Goal: Task Accomplishment & Management: Complete application form

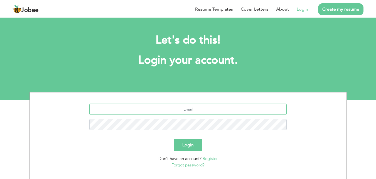
click at [150, 108] on input "text" at bounding box center [188, 108] width 198 height 11
click at [116, 108] on input "text" at bounding box center [188, 108] width 198 height 11
click at [152, 108] on input "text" at bounding box center [188, 108] width 198 height 11
type input "[EMAIL_ADDRESS][DOMAIN_NAME]"
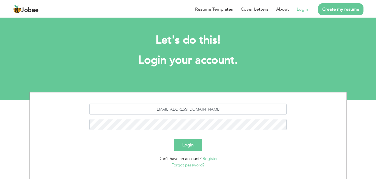
click at [211, 158] on link "Register" at bounding box center [210, 158] width 15 height 6
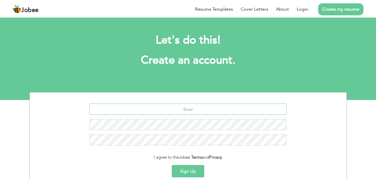
click at [182, 110] on input "text" at bounding box center [188, 108] width 198 height 11
type input "N"
type input "[EMAIL_ADDRESS][DOMAIN_NAME]"
click at [145, 160] on div "I agree to the Jobee Terms and Privacy" at bounding box center [188, 157] width 309 height 6
click at [146, 157] on div "I agree to the Jobee Terms and Privacy" at bounding box center [188, 157] width 309 height 6
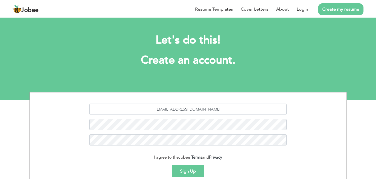
click at [183, 168] on button "Sign Up" at bounding box center [188, 171] width 33 height 12
